Goal: Transaction & Acquisition: Purchase product/service

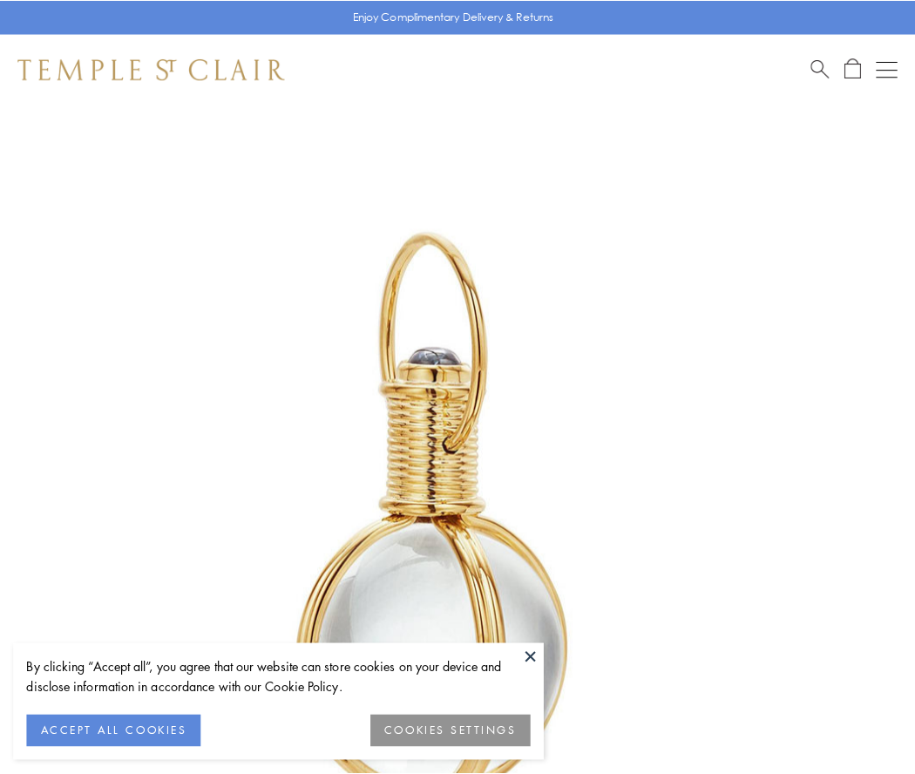
scroll to position [455, 0]
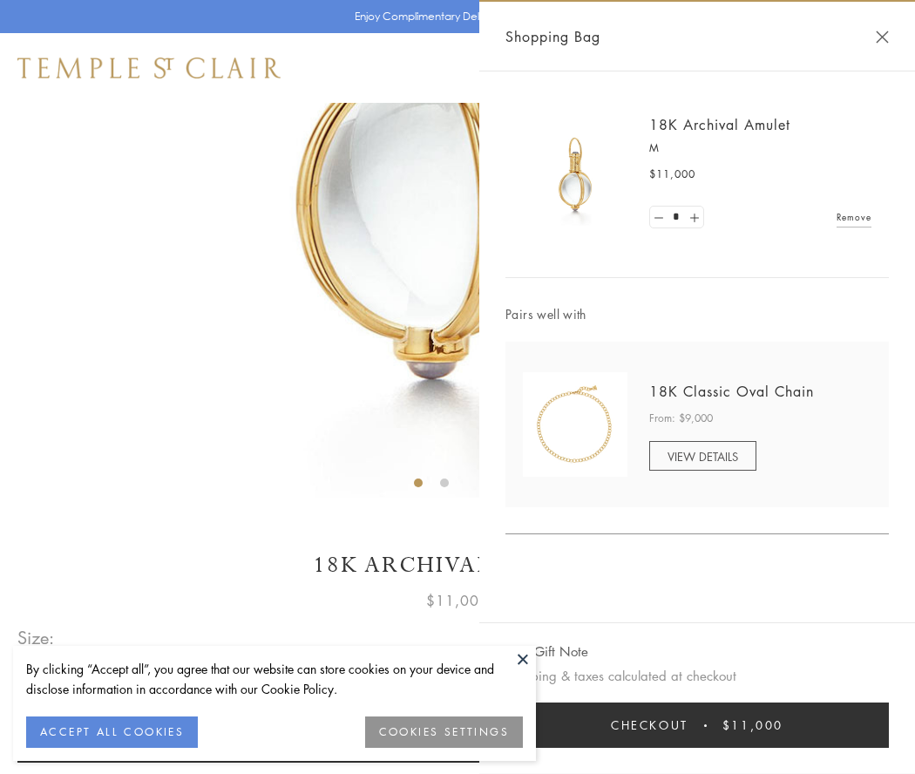
click at [697, 725] on button "Checkout $11,000" at bounding box center [697, 724] width 383 height 45
